Goal: Information Seeking & Learning: Check status

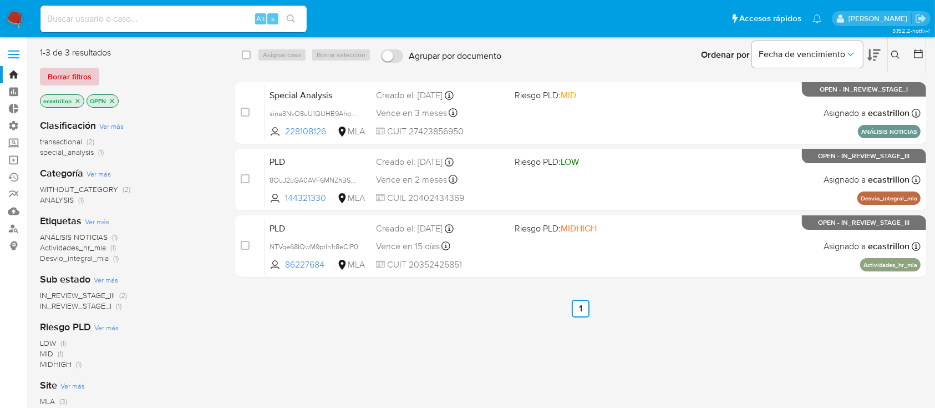
click at [53, 74] on span "Borrar filtros" at bounding box center [70, 77] width 44 height 16
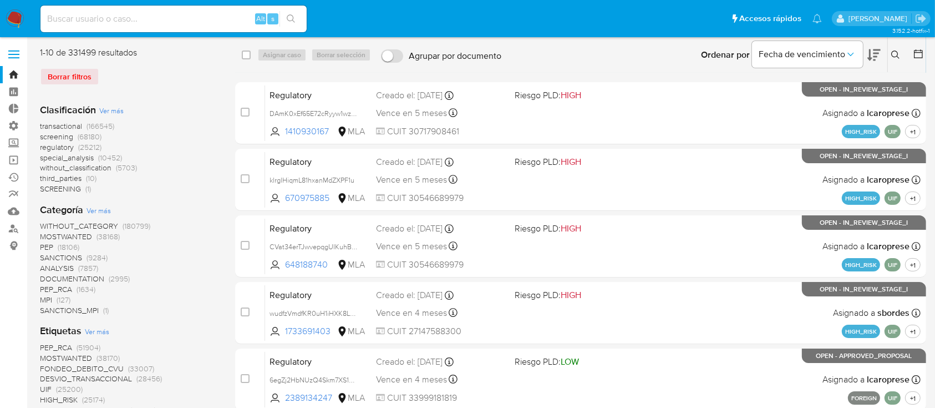
click at [70, 18] on input at bounding box center [173, 19] width 266 height 14
paste input "403515841"
type input "403515841"
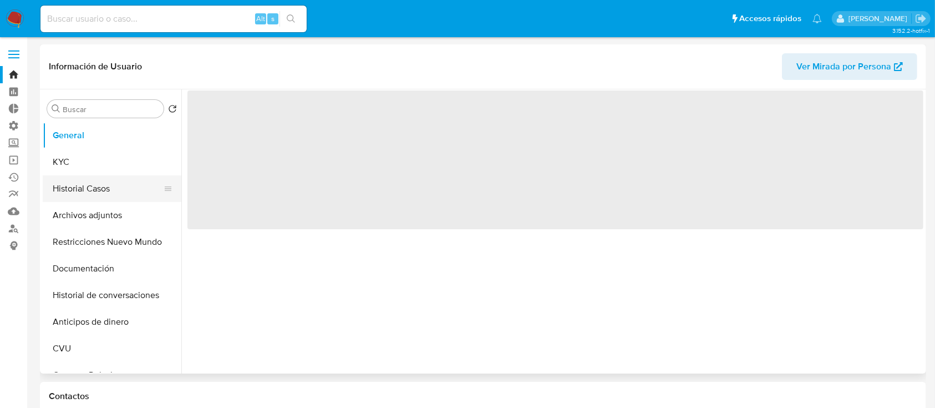
click at [100, 185] on button "Historial Casos" at bounding box center [108, 188] width 130 height 27
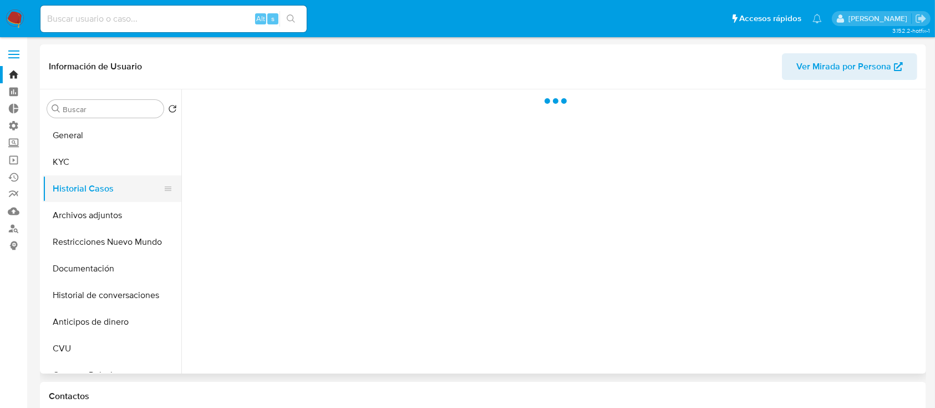
select select "10"
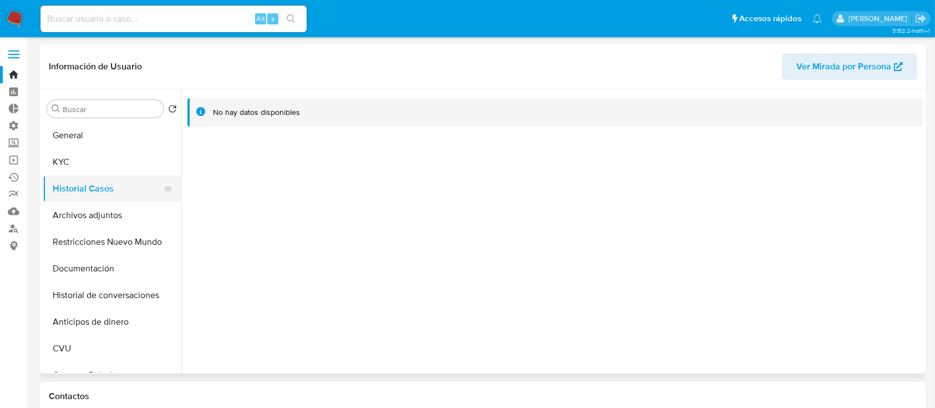
click at [75, 199] on button "Historial Casos" at bounding box center [108, 188] width 130 height 27
click at [72, 220] on button "Archivos adjuntos" at bounding box center [108, 215] width 130 height 27
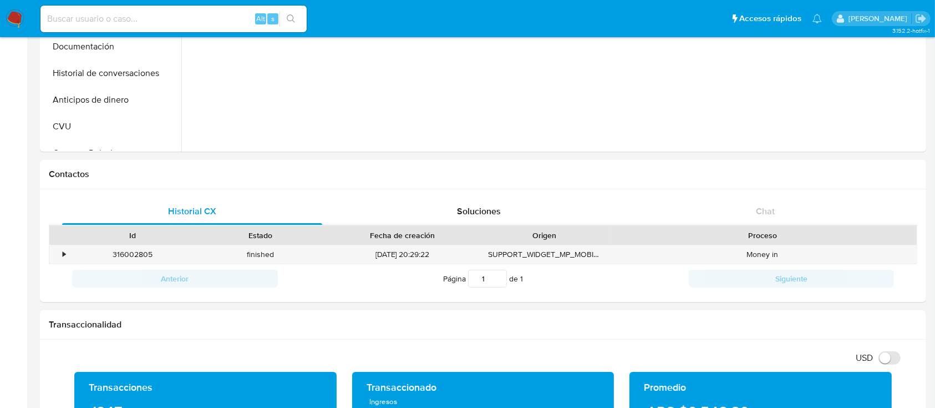
scroll to position [74, 0]
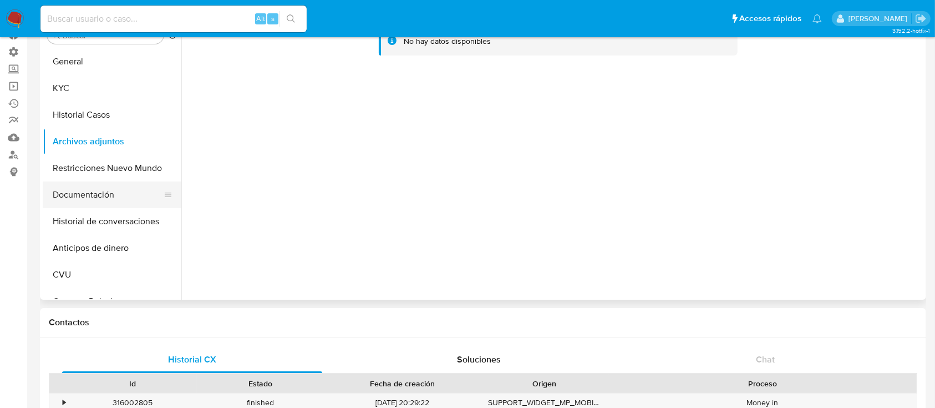
click at [57, 206] on button "Documentación" at bounding box center [108, 194] width 130 height 27
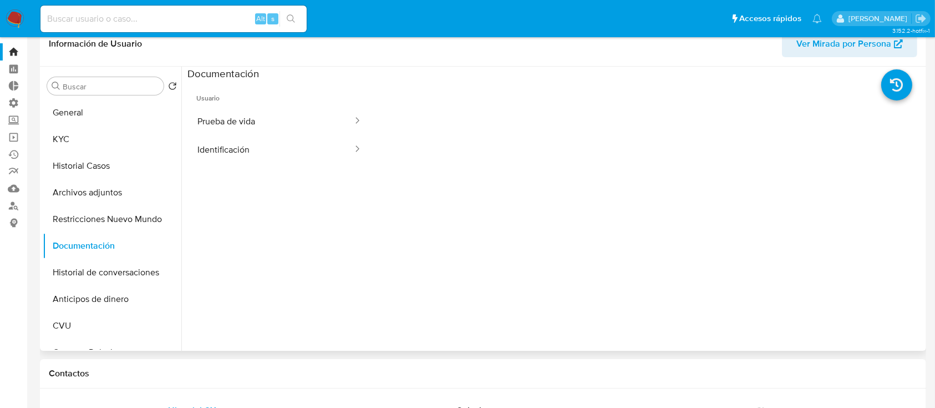
scroll to position [0, 0]
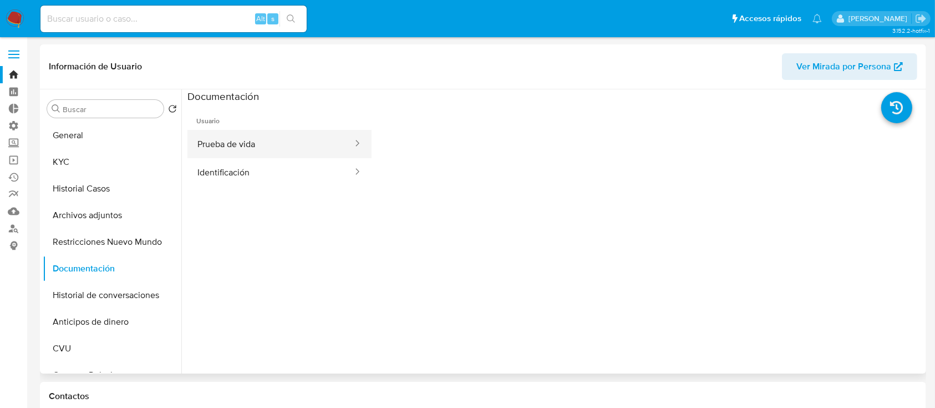
click at [258, 144] on button "Prueba de vida" at bounding box center [270, 144] width 166 height 28
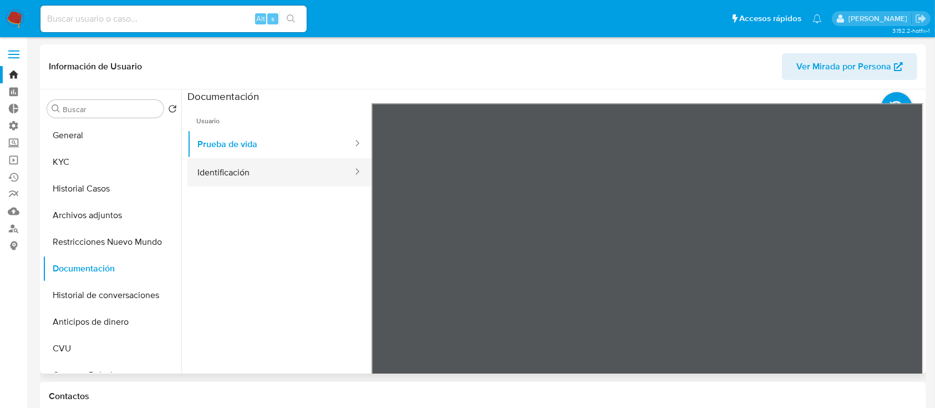
click at [287, 172] on button "Identificación" at bounding box center [270, 172] width 166 height 28
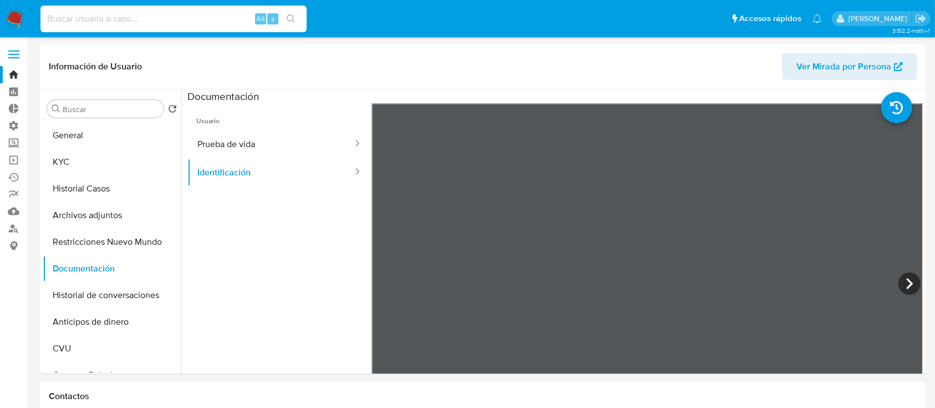
click at [224, 12] on input at bounding box center [173, 19] width 266 height 14
paste input "147276144"
type input "147276144"
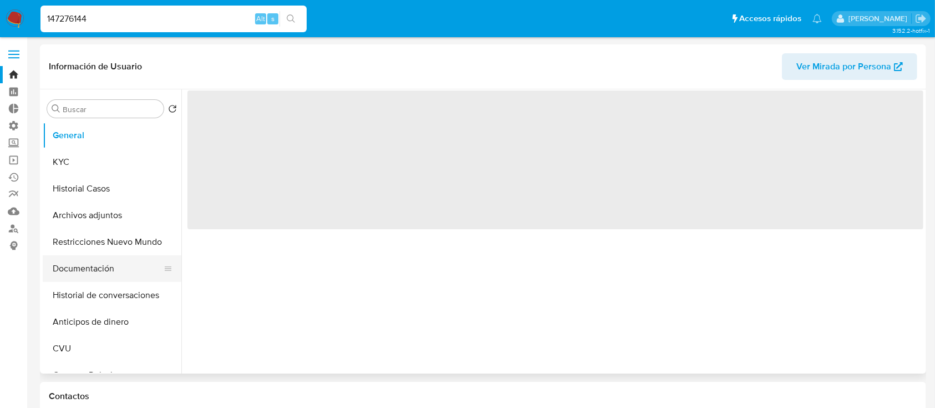
click at [93, 260] on button "Documentación" at bounding box center [108, 268] width 130 height 27
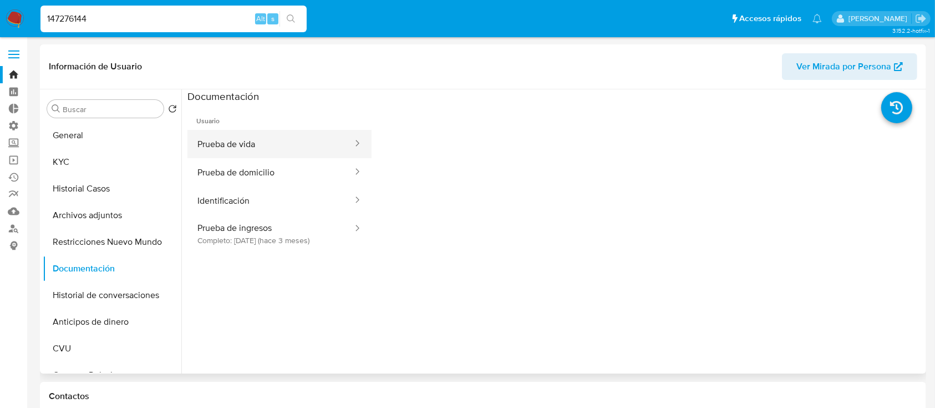
select select "10"
click at [229, 155] on button "Prueba de vida" at bounding box center [270, 144] width 166 height 28
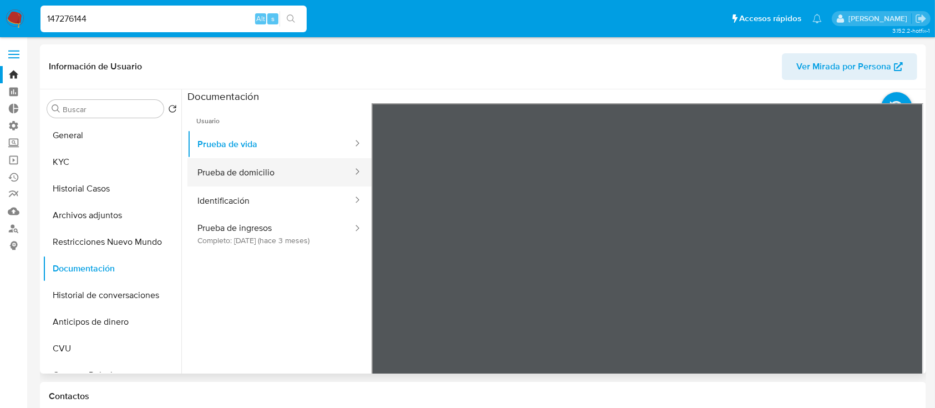
click at [316, 175] on button "Prueba de domicilio" at bounding box center [270, 172] width 166 height 28
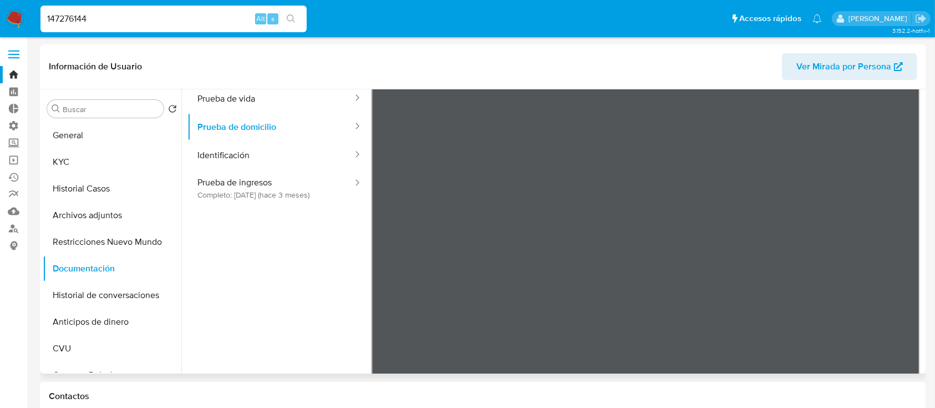
scroll to position [22, 0]
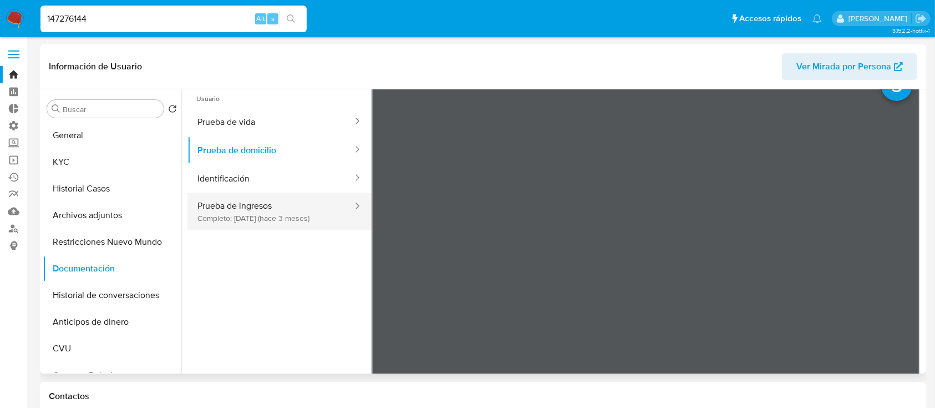
click at [250, 226] on button "Prueba de ingresos Completo: [DATE] (hace 3 meses)" at bounding box center [270, 211] width 166 height 38
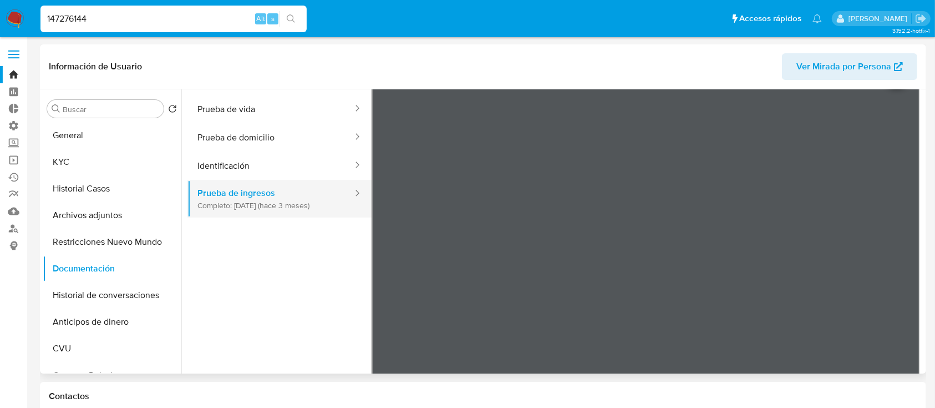
scroll to position [0, 0]
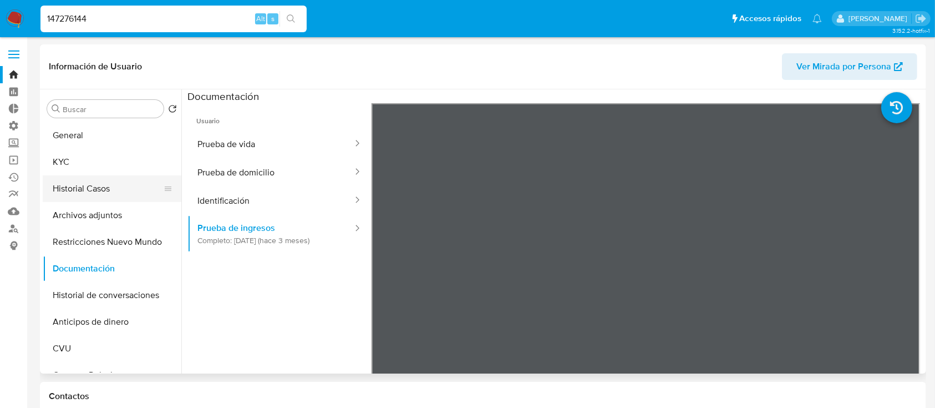
click at [102, 183] on button "Historial Casos" at bounding box center [108, 188] width 130 height 27
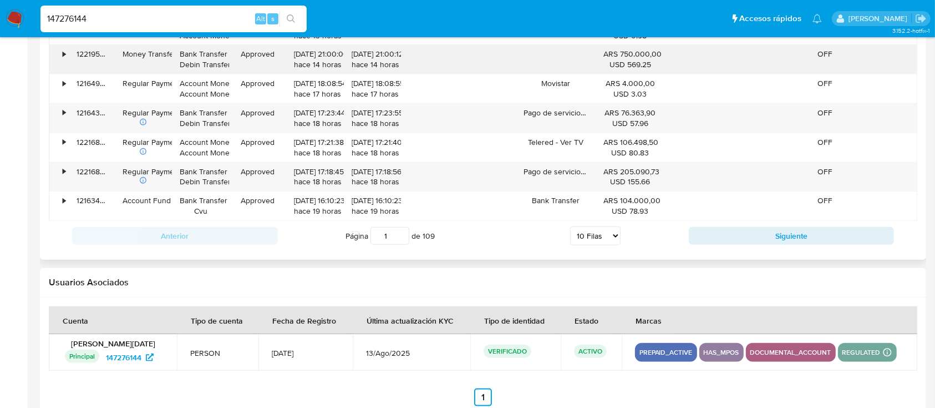
scroll to position [1251, 0]
